Goal: Information Seeking & Learning: Find specific fact

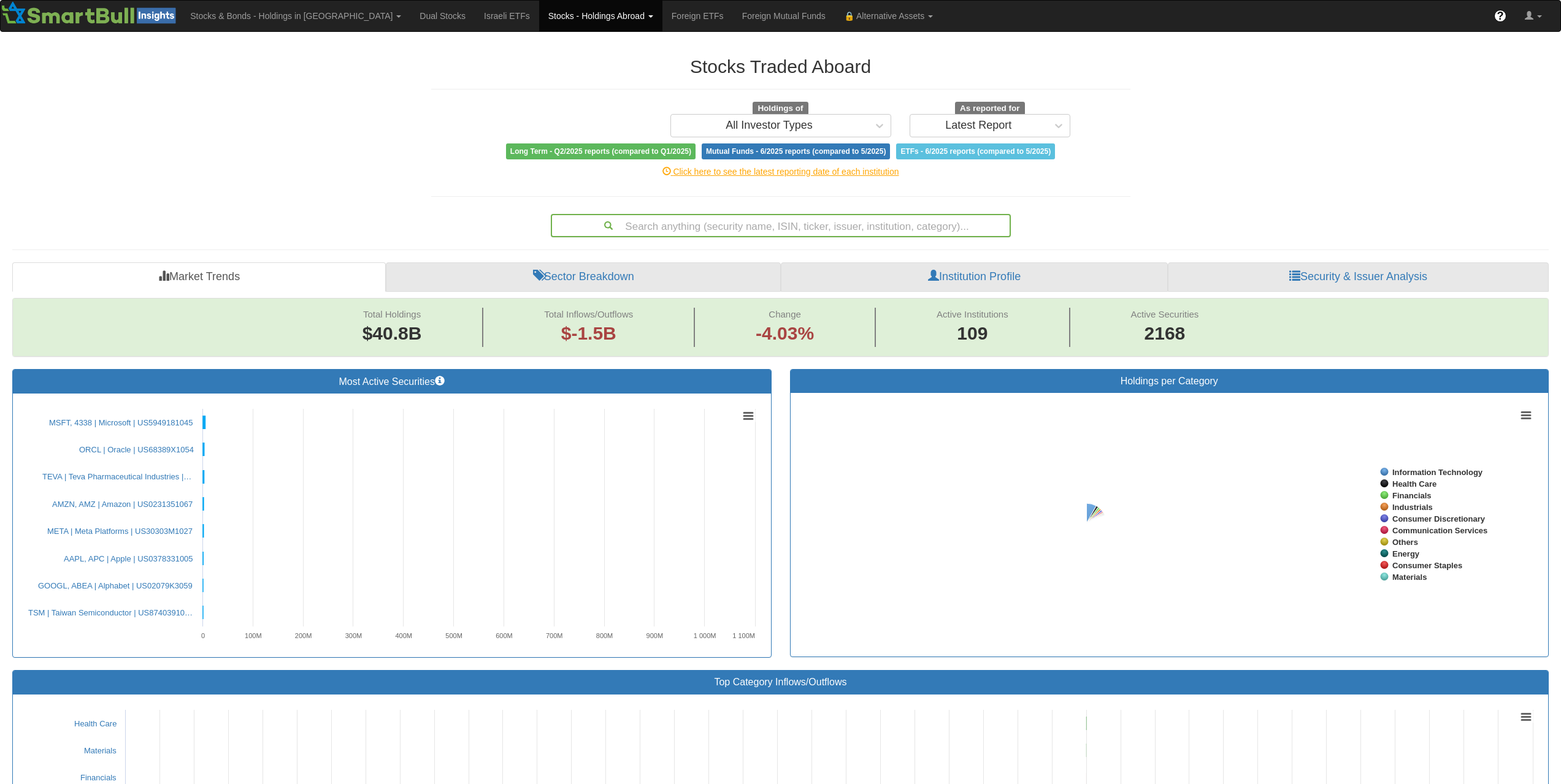
click at [834, 221] on div "Search anything (security name, ISIN, ticker, issuer, institution, category)..." at bounding box center [780, 226] width 458 height 21
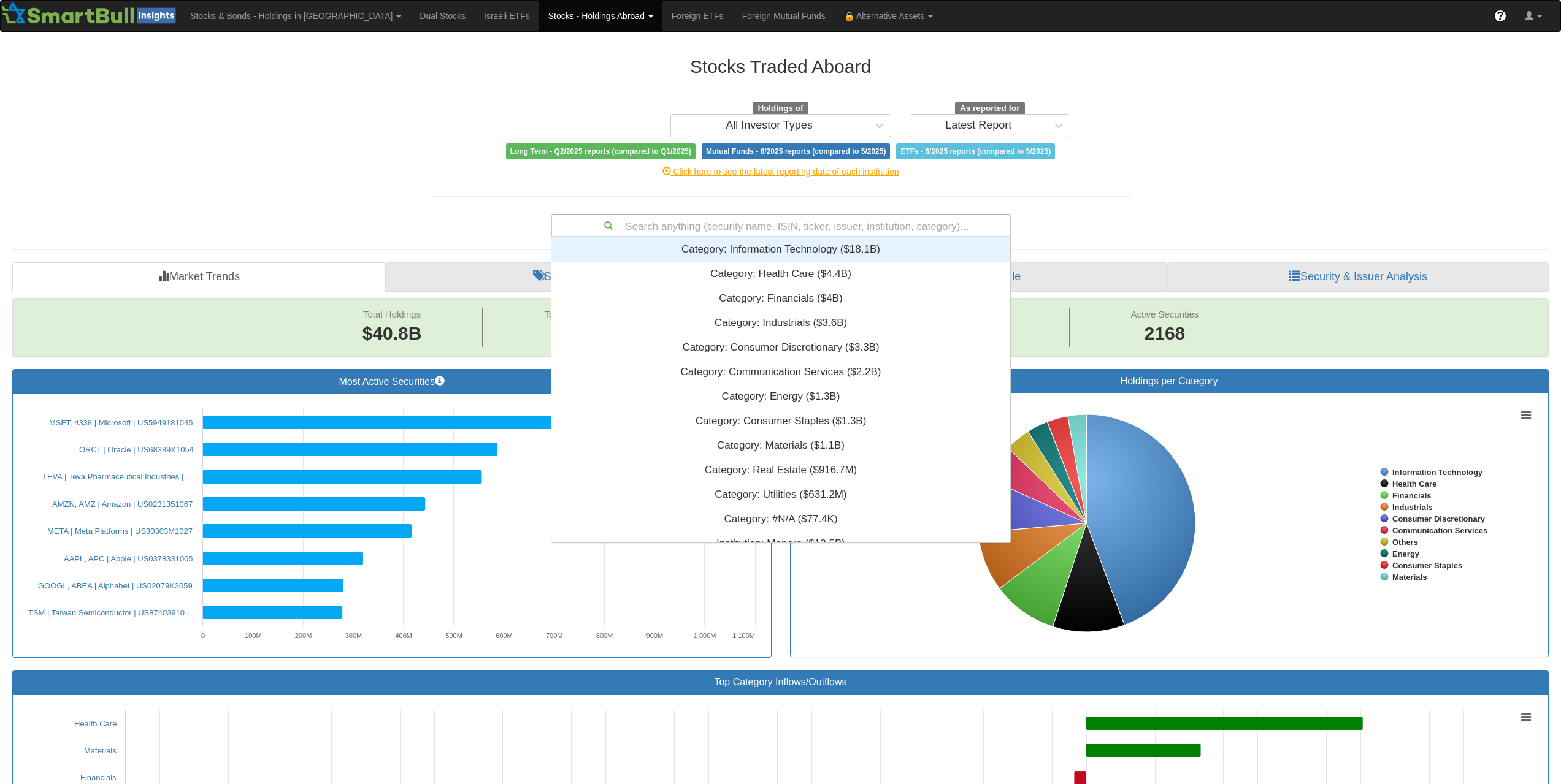
click at [850, 238] on div "Category: ‎Information Technology ‎($18.1B)‏" at bounding box center [780, 249] width 459 height 24
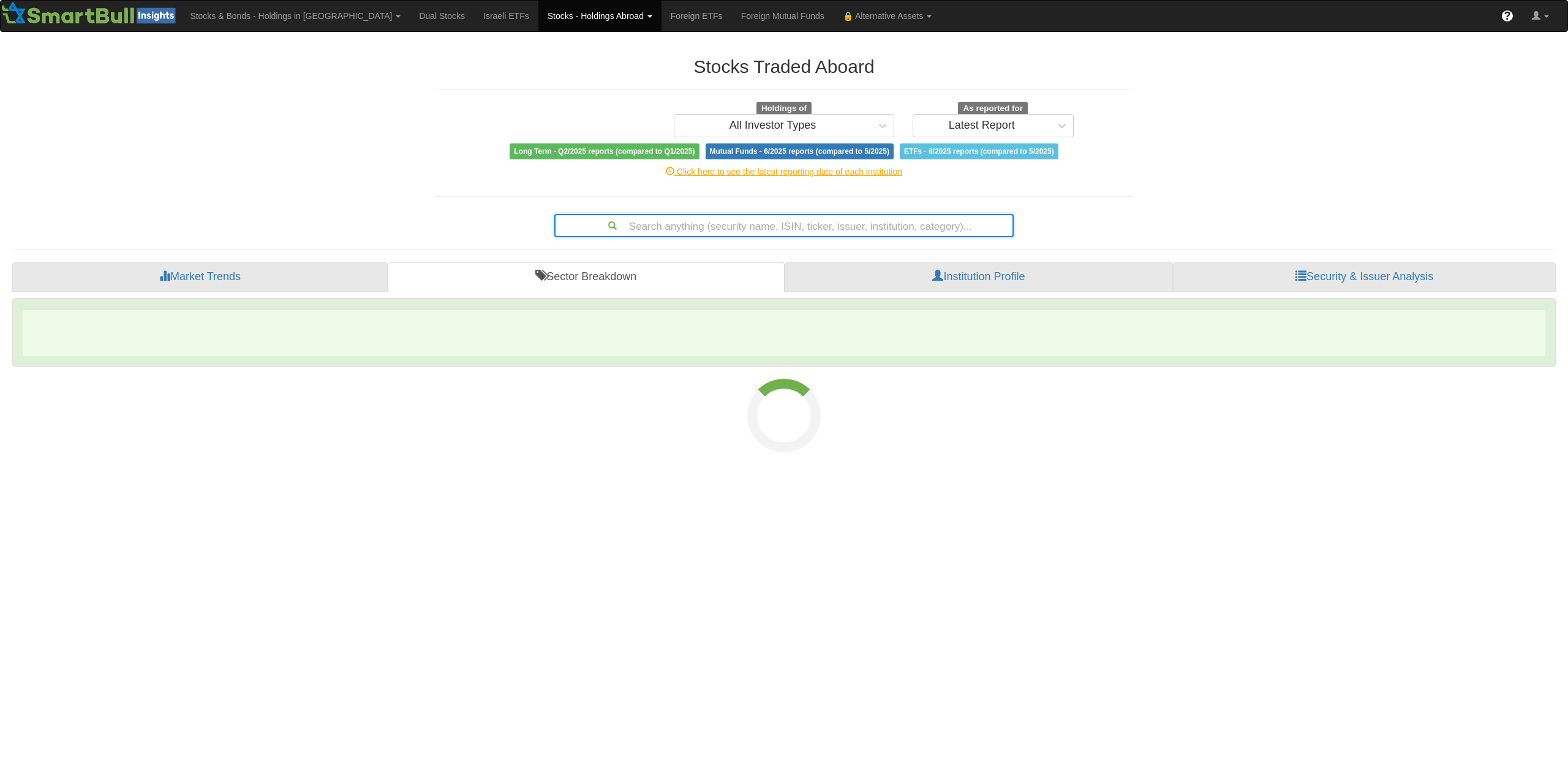
type input "US06368L8V16"
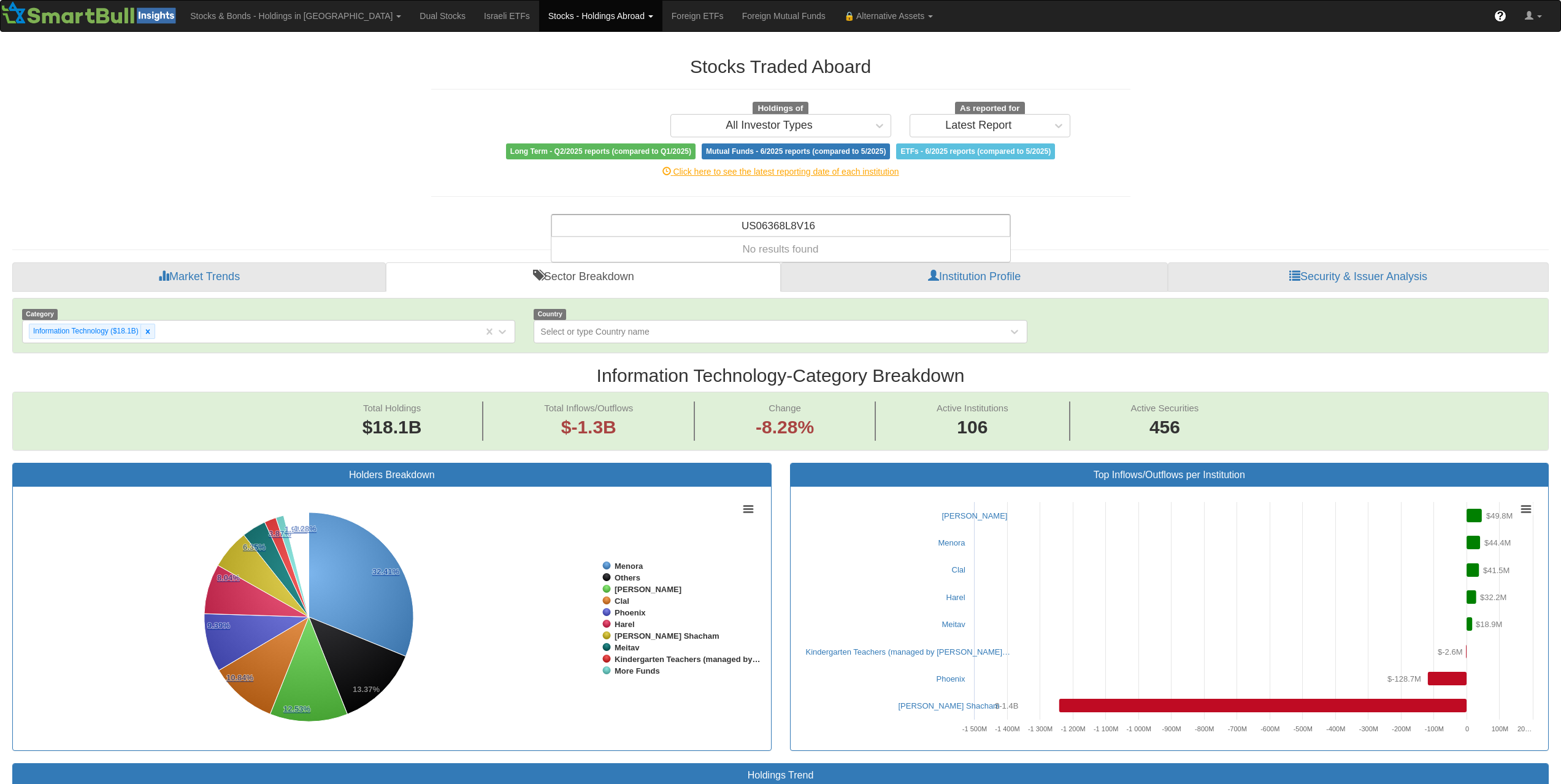
click at [539, 24] on link "Stocks - Holdings Abroad" at bounding box center [600, 16] width 123 height 31
click at [568, 21] on link "Stocks - Holdings Abroad" at bounding box center [600, 16] width 123 height 31
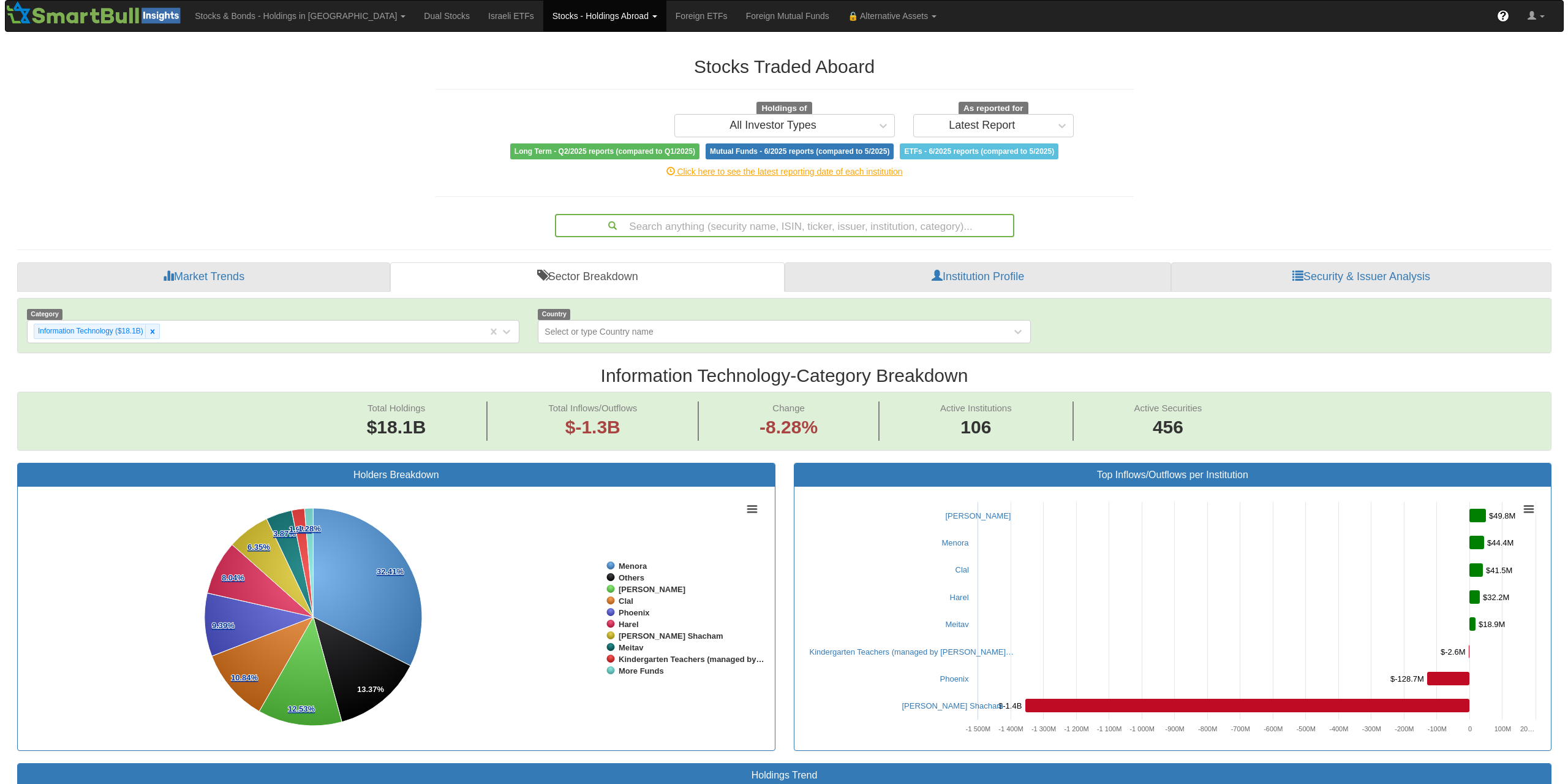
scroll to position [25, 1512]
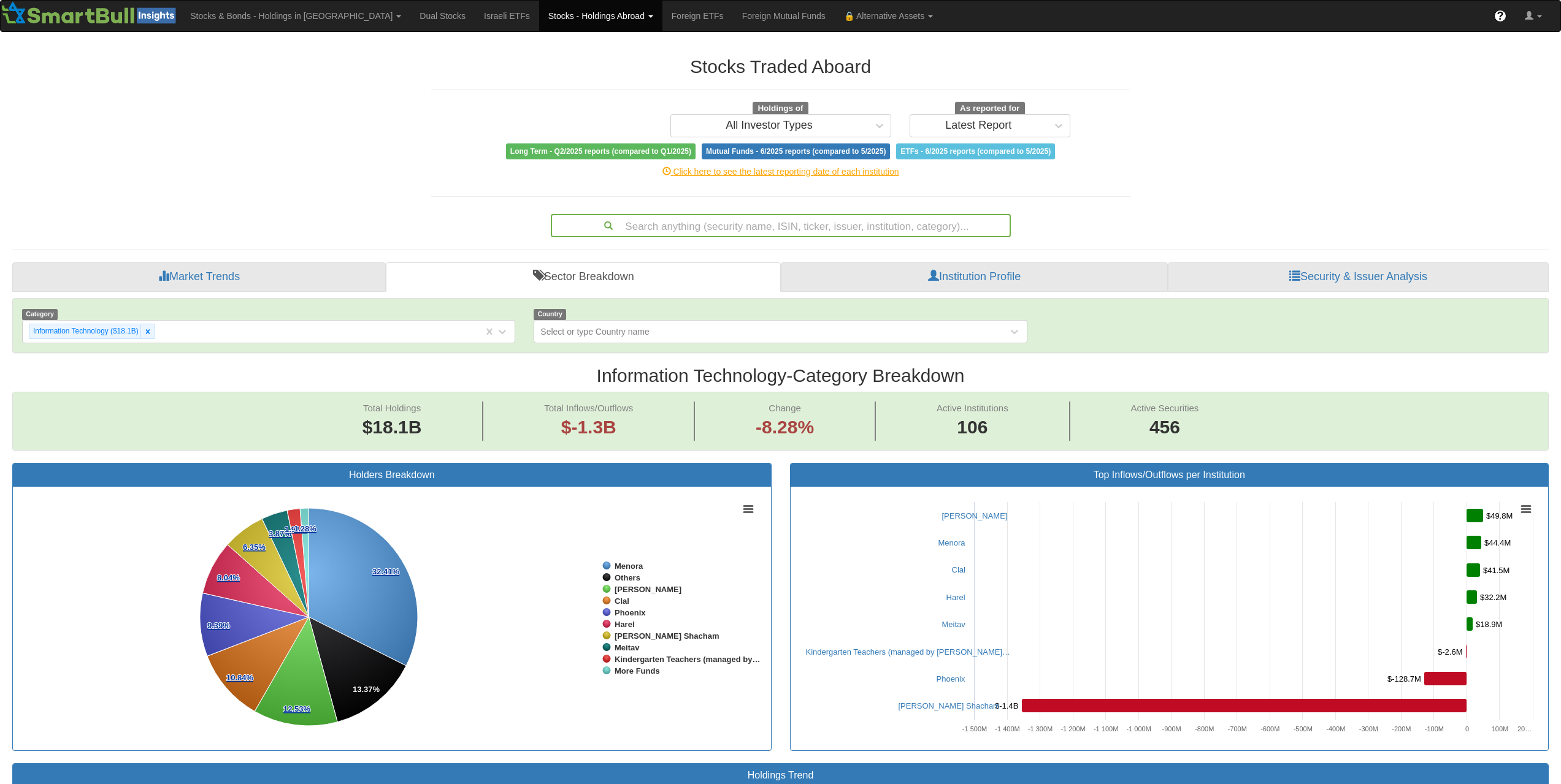
click at [563, 11] on link "Stocks - Holdings Abroad" at bounding box center [600, 16] width 123 height 31
click at [539, 55] on link "Bonds" at bounding box center [587, 58] width 97 height 16
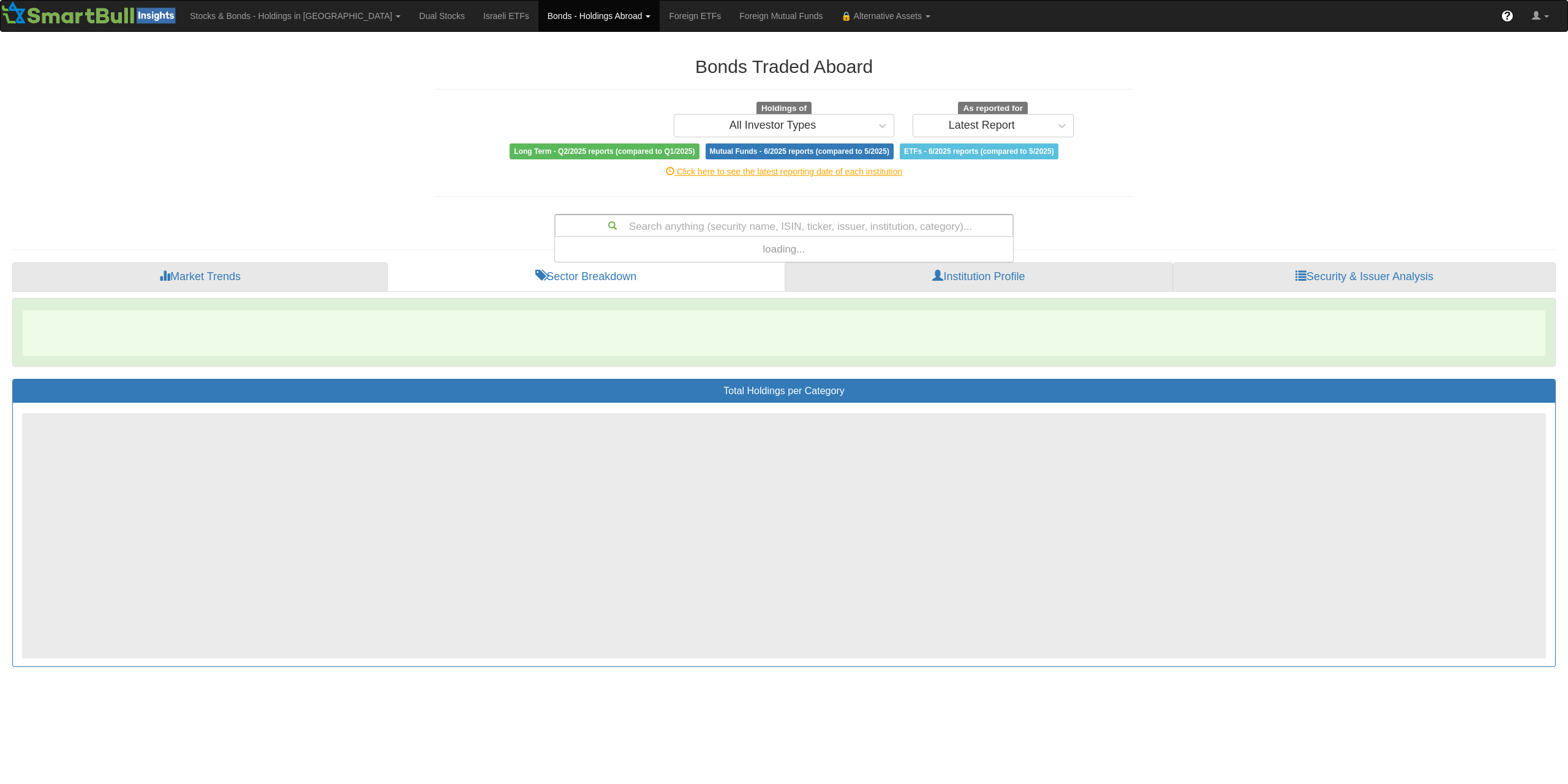
click at [790, 224] on div "Search anything (security name, ISIN, ticker, issuer, institution, category)..." at bounding box center [784, 226] width 457 height 21
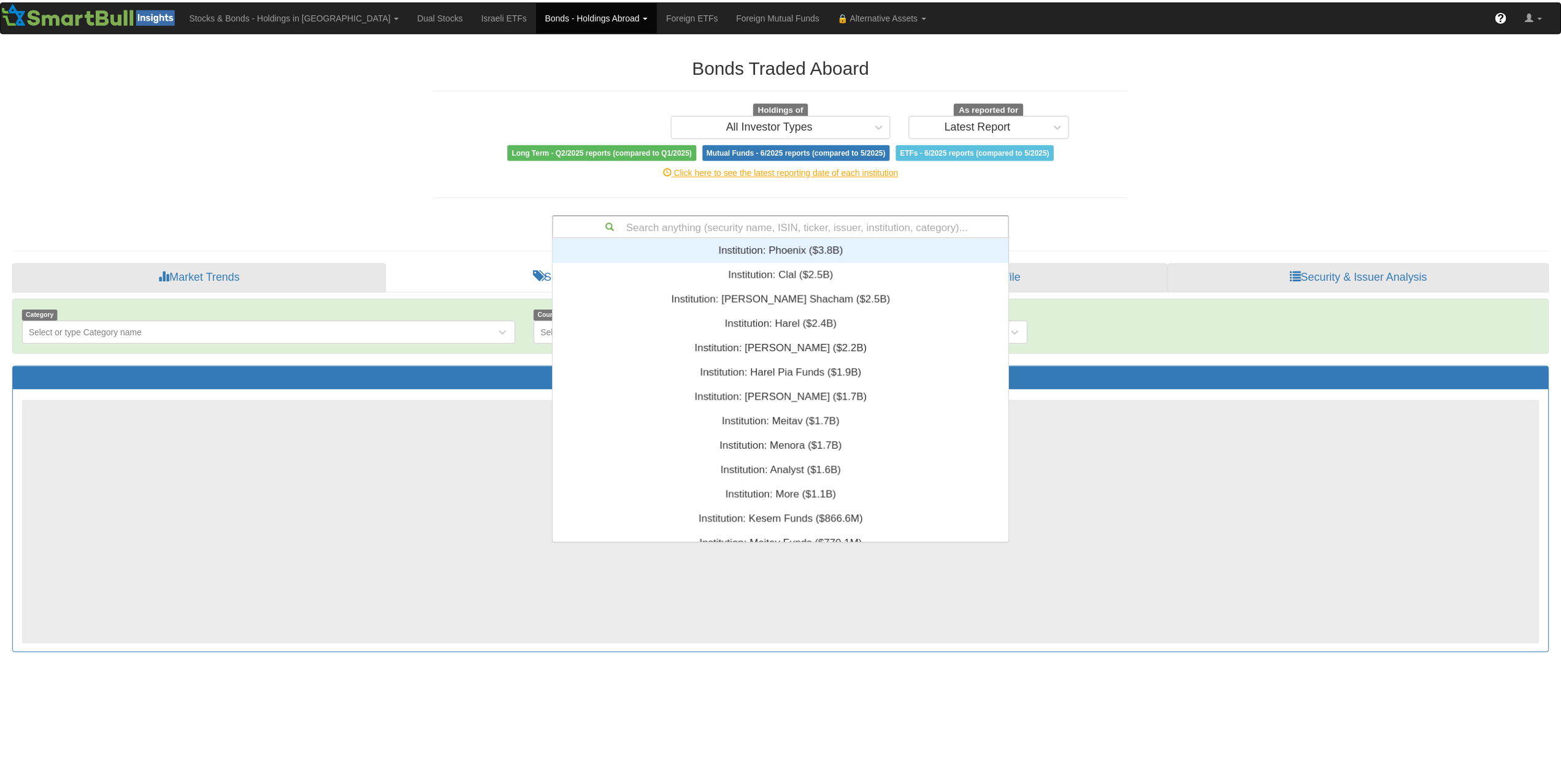
scroll to position [296, 449]
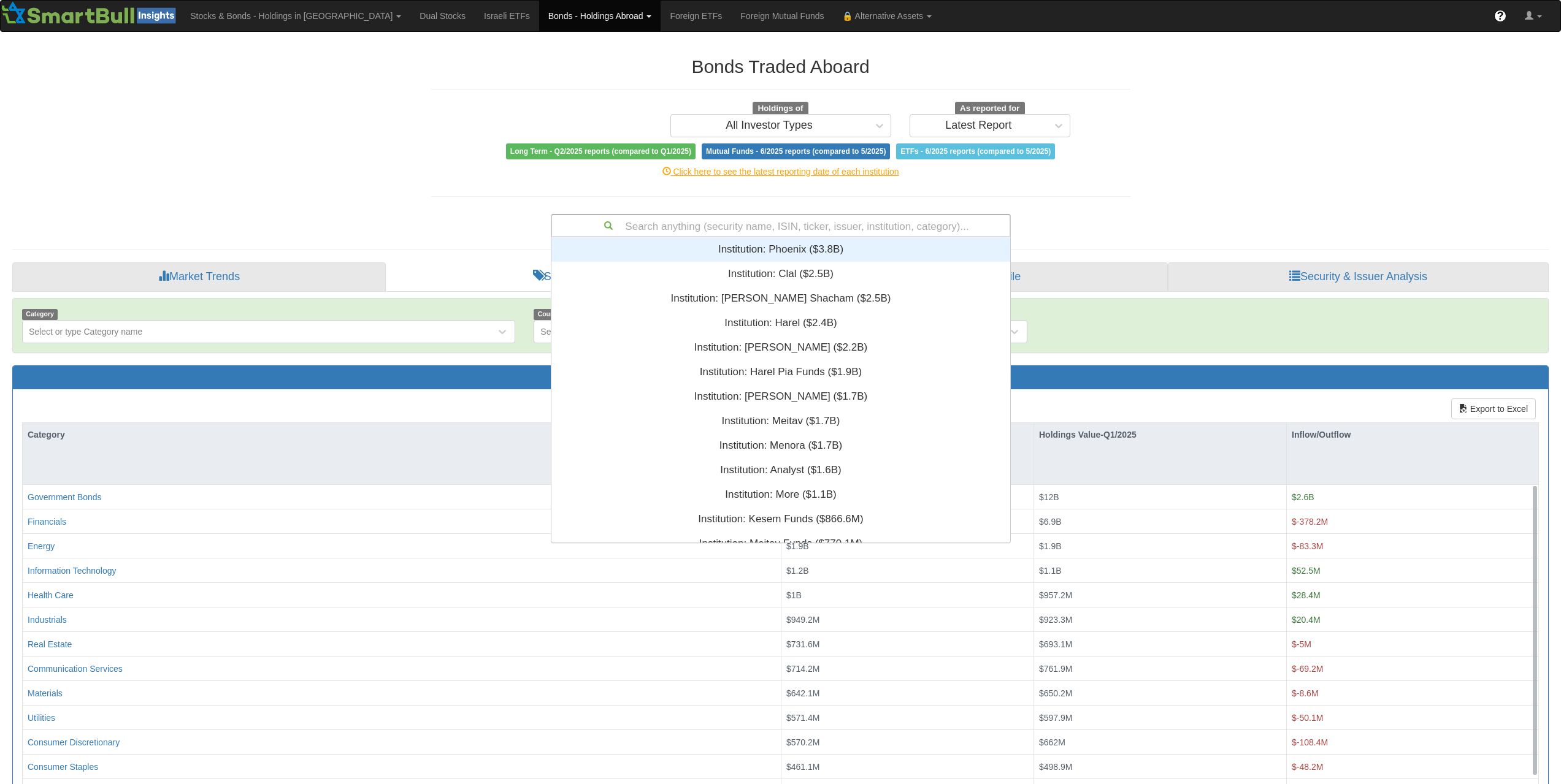
paste input "US06368L8V16"
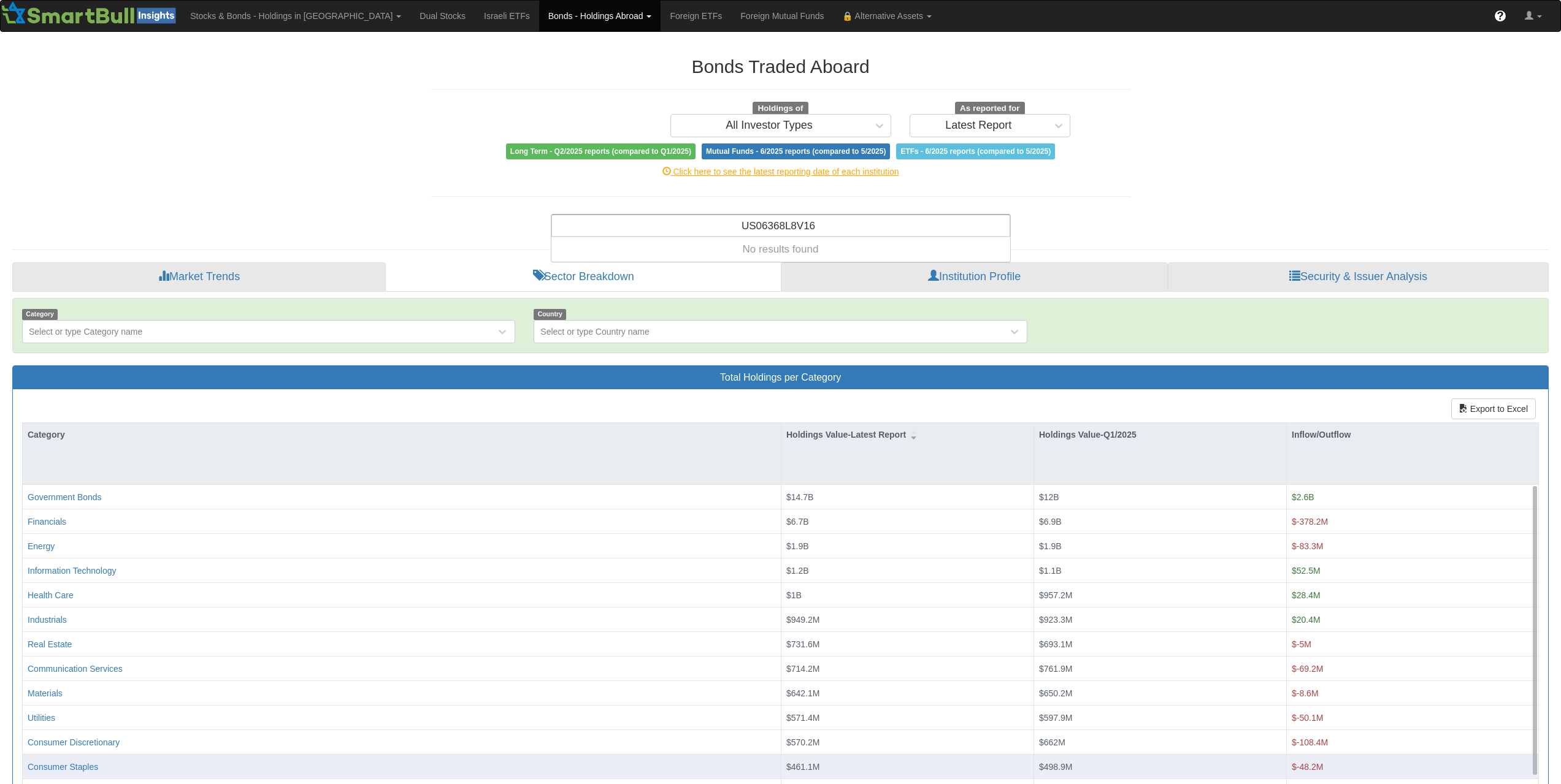
type input "US06368L8V16"
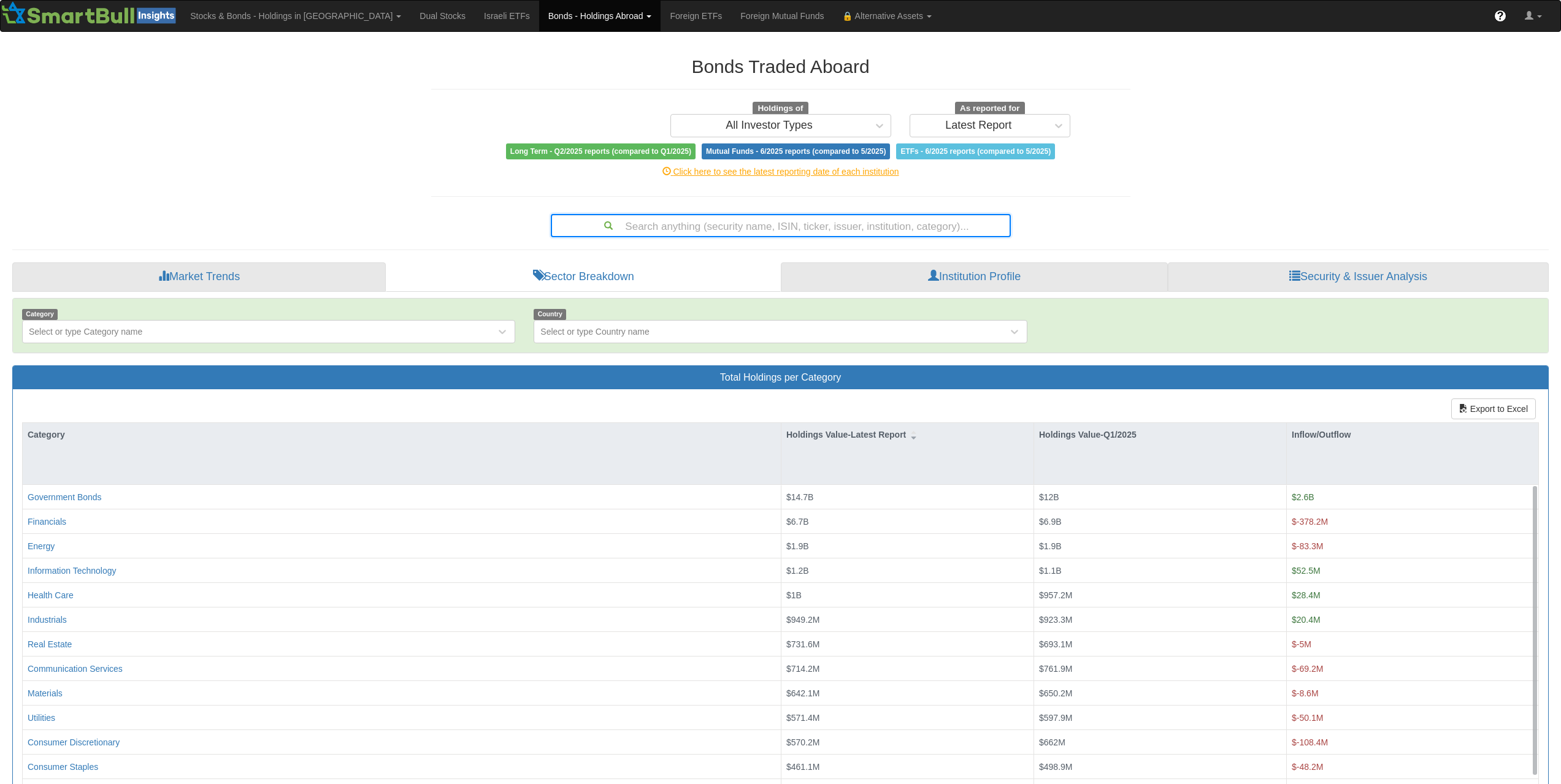
click at [356, 118] on div "Bonds Traded Aboard Holdings of All Investor Types As reported for Latest Repor…" at bounding box center [780, 428] width 1554 height 768
